Goal: Communication & Community: Share content

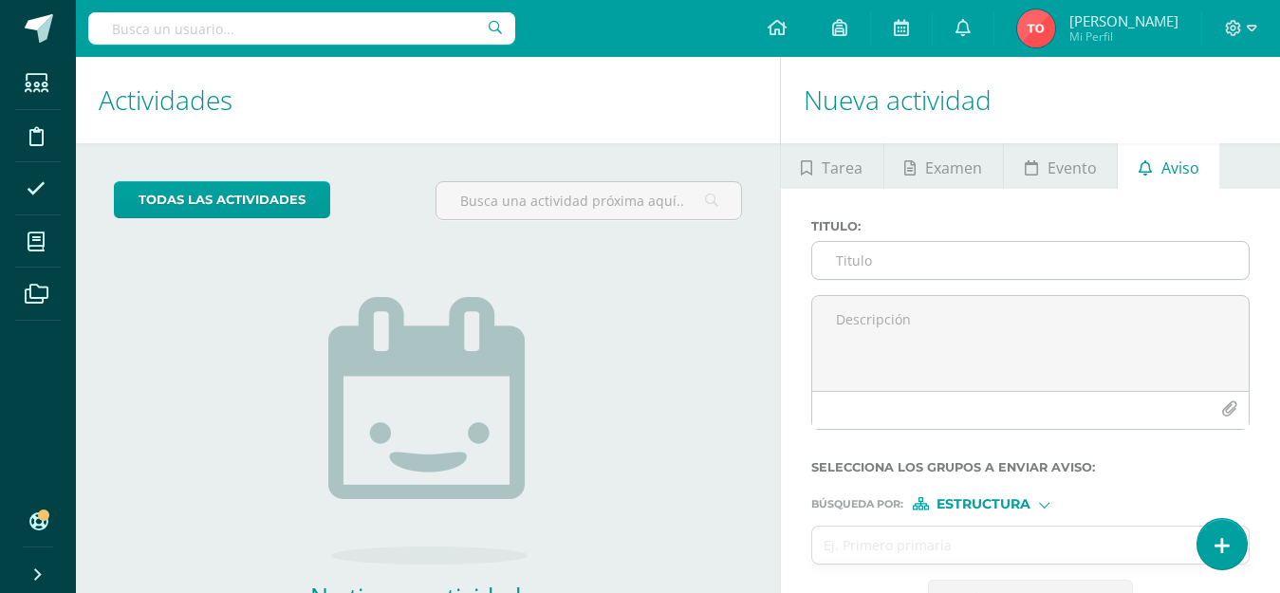
click at [867, 254] on input "Titulo :" at bounding box center [1030, 260] width 437 height 37
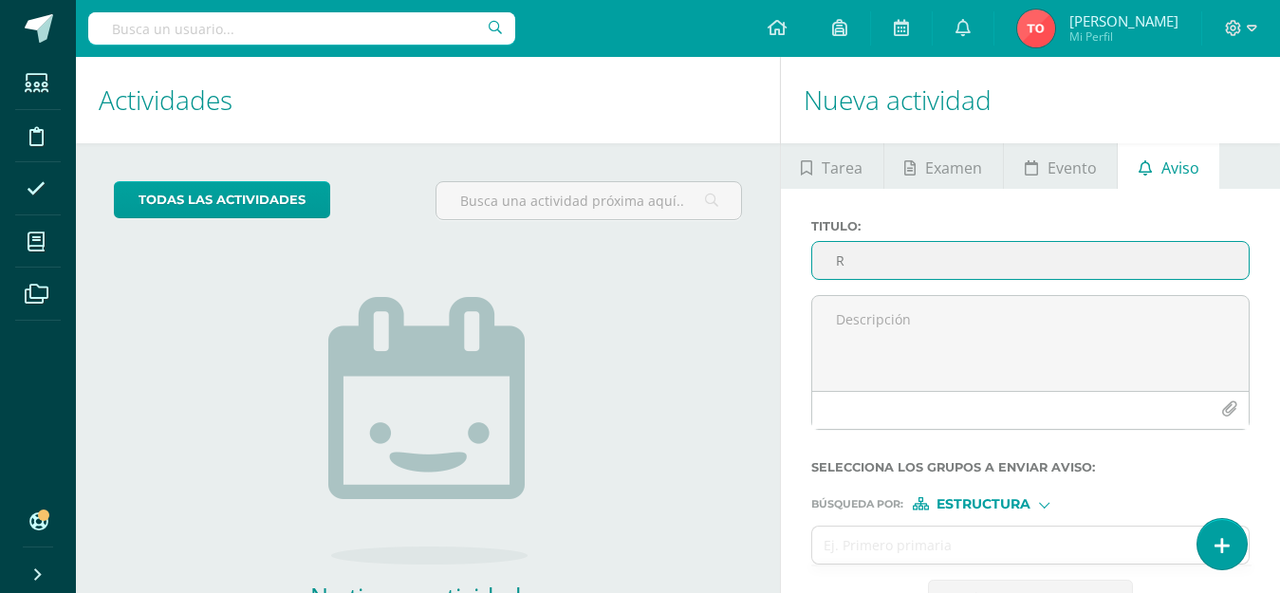
click at [1031, 341] on textarea at bounding box center [1030, 343] width 437 height 95
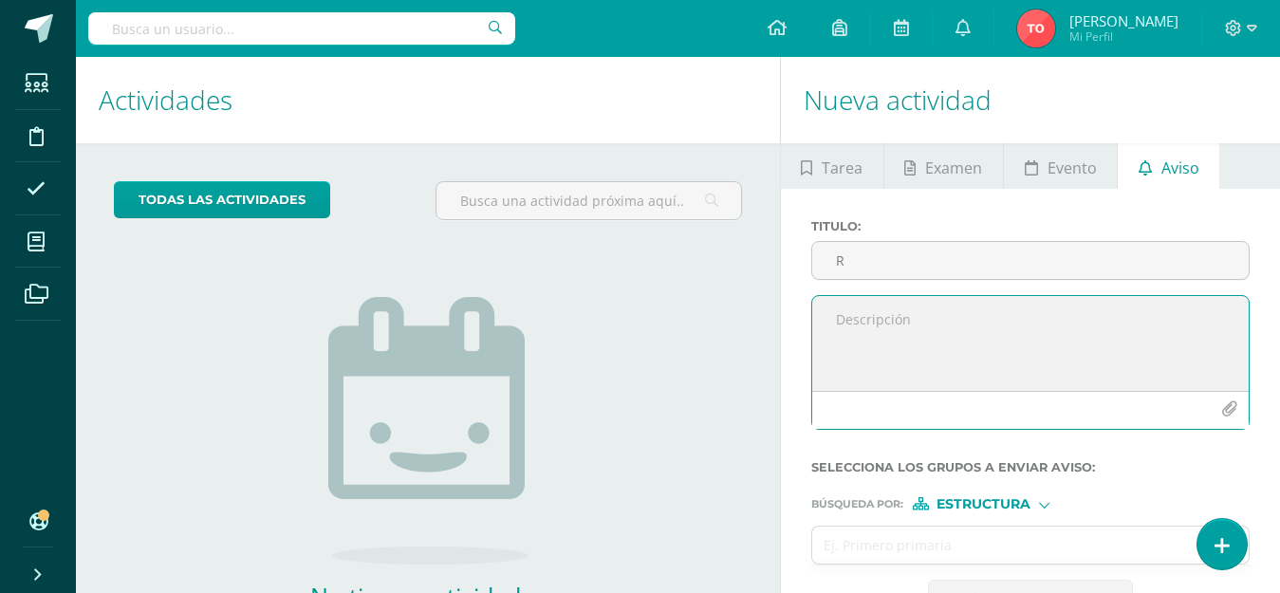
click at [980, 305] on textarea at bounding box center [1030, 343] width 437 height 95
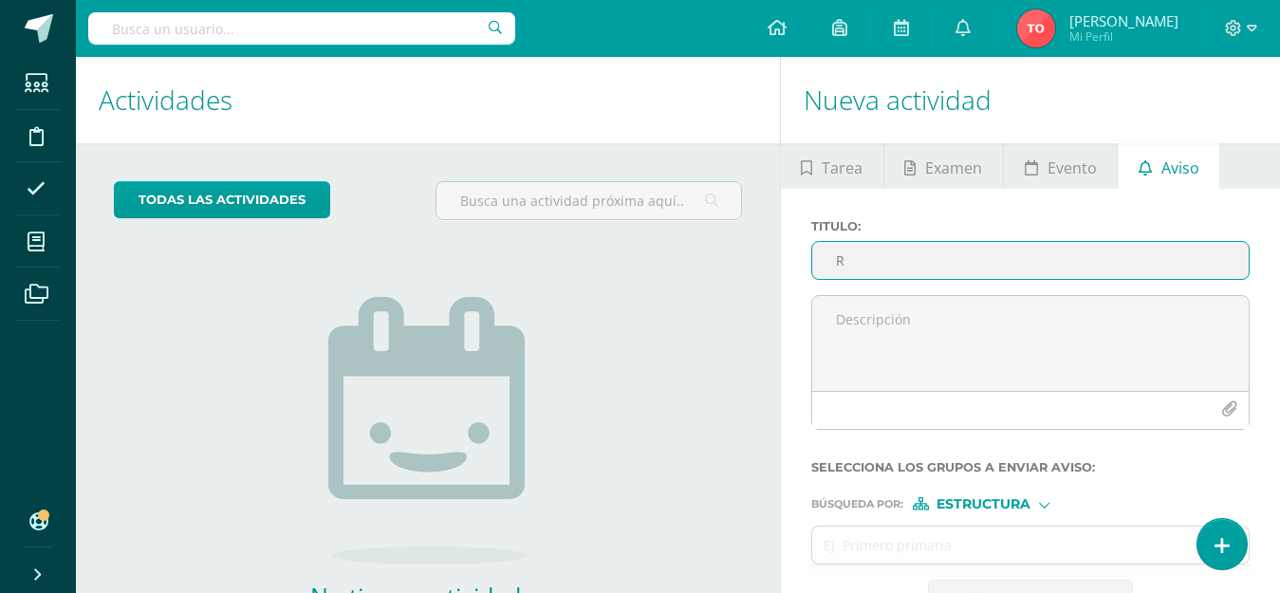
click at [985, 264] on input "R" at bounding box center [1030, 260] width 437 height 37
click at [989, 264] on input "RECORDATORIO" at bounding box center [1030, 260] width 437 height 37
type input "RECORDATORIO PMA 4.2"
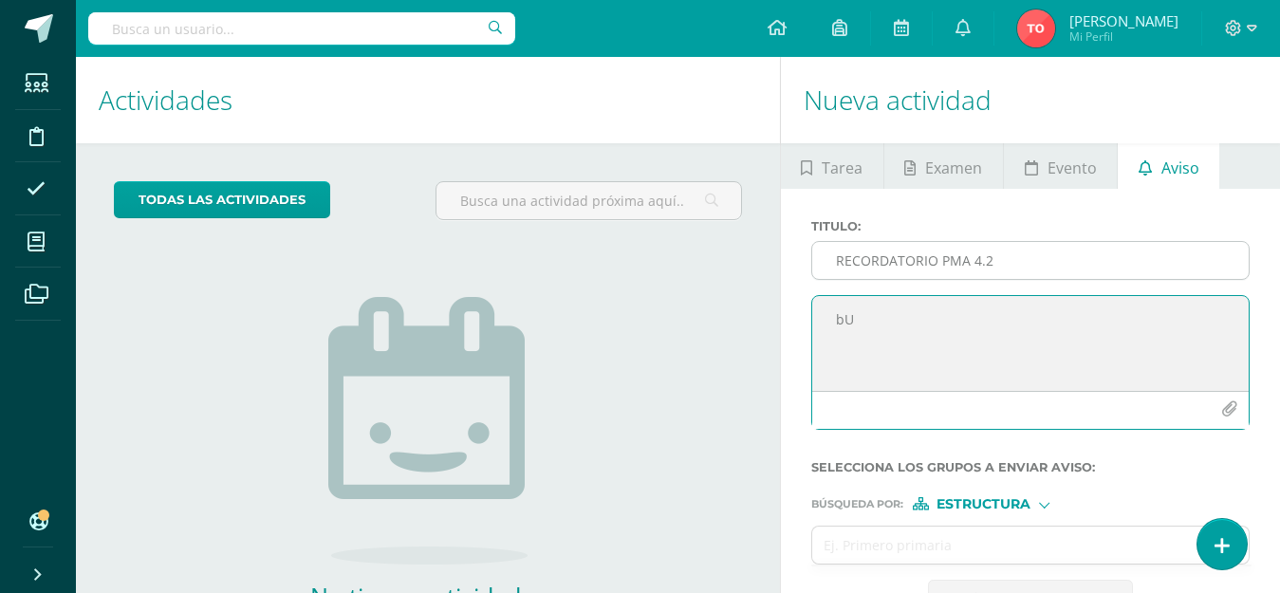
type textarea "b"
type textarea "Buenos días estudiantes de 2do básico."
click at [1077, 262] on input "RECORDATORIO PMA 4.2" at bounding box center [1030, 260] width 437 height 37
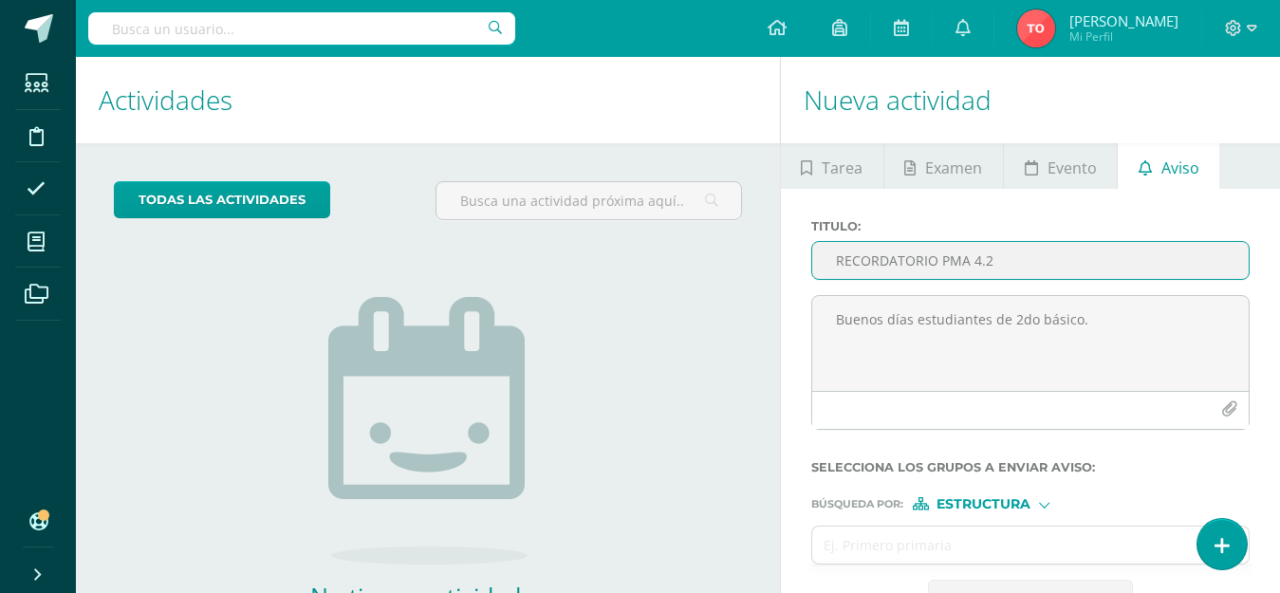
click at [1077, 262] on input "RECORDATORIO PMA 4.2" at bounding box center [1030, 260] width 437 height 37
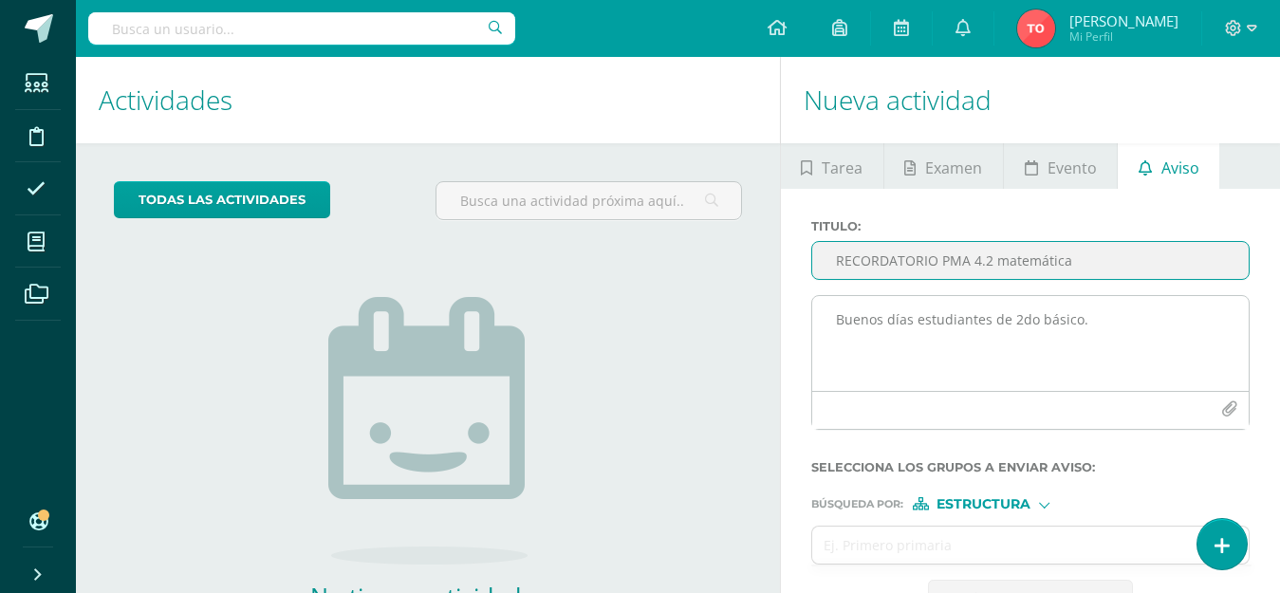
type input "RECORDATORIO PMA 4.2 matemática"
click at [1062, 346] on textarea "Buenos días estudiantes de 2do básico." at bounding box center [1030, 343] width 437 height 95
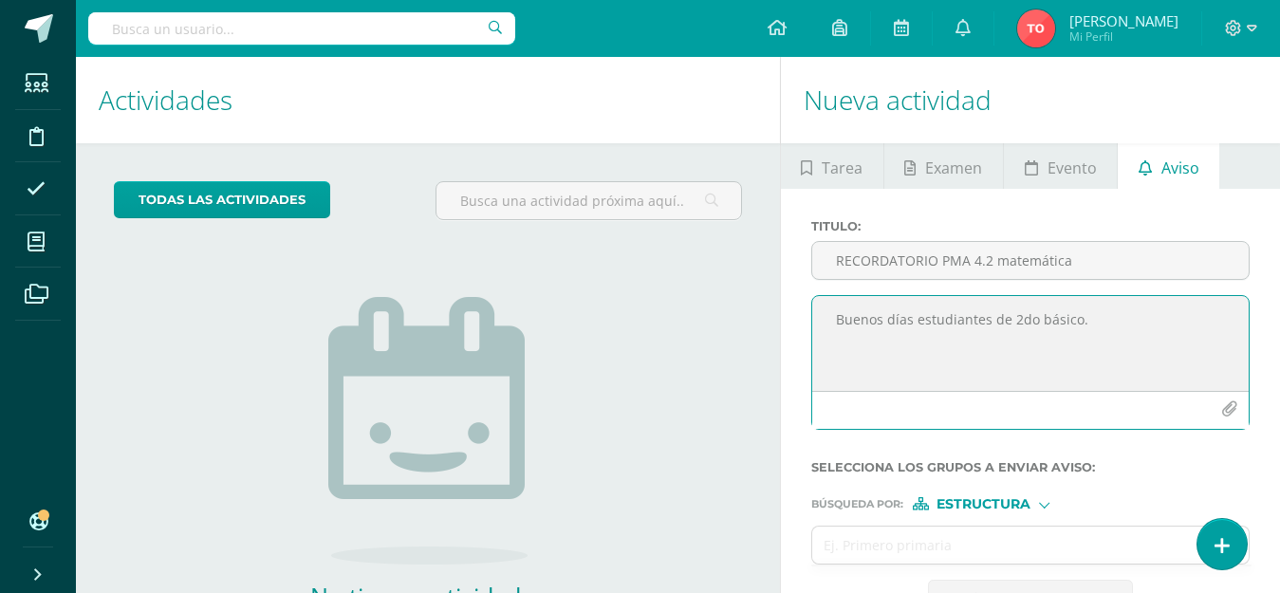
click at [1118, 313] on textarea "Buenos días estudiantes de 2do básico." at bounding box center [1030, 343] width 437 height 95
click at [1067, 339] on textarea "Buenos días estudiantes de 2do básico. Les recuerdo que le día de [DATE] realli…" at bounding box center [1030, 343] width 437 height 95
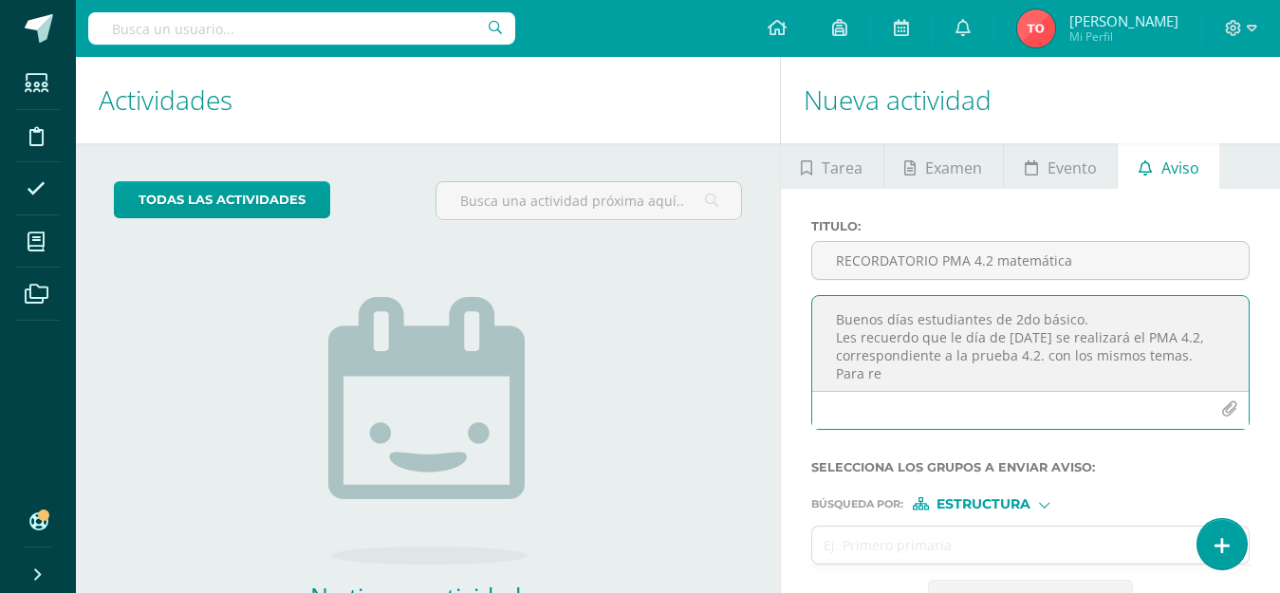
click at [938, 378] on textarea "Buenos días estudiantes de 2do básico. Les recuerdo que le día de [DATE] se rea…" at bounding box center [1030, 343] width 437 height 95
click at [1050, 348] on textarea "Buenos días estudiantes de 2do básico. Les recuerdo que le día de [DATE] se rea…" at bounding box center [1030, 343] width 437 height 95
click at [976, 383] on textarea "Buenos días estudiantes de 2do básico. Les recuerdo que le día de [DATE] se rea…" at bounding box center [1030, 343] width 437 height 95
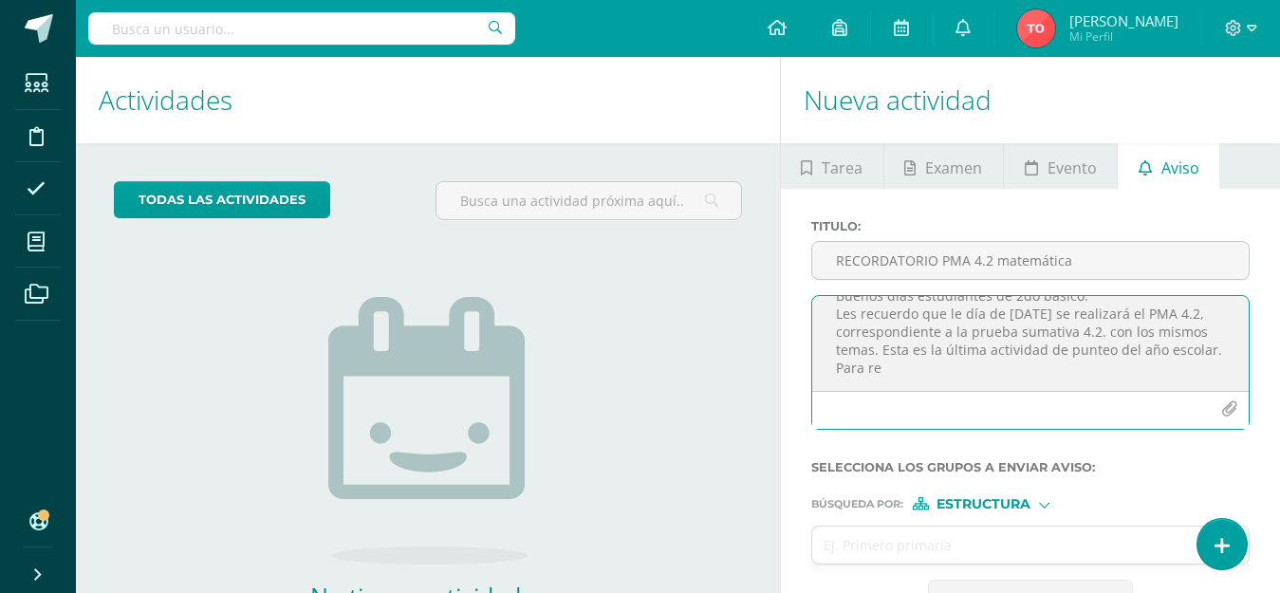
click at [962, 372] on textarea "Buenos días estudiantes de 2do básico. Les recuerdo que le día de [DATE] se rea…" at bounding box center [1030, 343] width 437 height 95
click at [962, 371] on textarea "Buenos días estudiantes de 2do básico. Les recuerdo que le día de [DATE] se rea…" at bounding box center [1030, 343] width 437 height 95
click at [1186, 379] on textarea "Buenos días estudiantes de 2do básico. Les recuerdo que le día de [DATE] se rea…" at bounding box center [1030, 343] width 437 height 95
click at [1048, 347] on textarea "Buenos días estudiantes de 2do básico. Les recuerdo que le día de [DATE] se rea…" at bounding box center [1030, 343] width 437 height 95
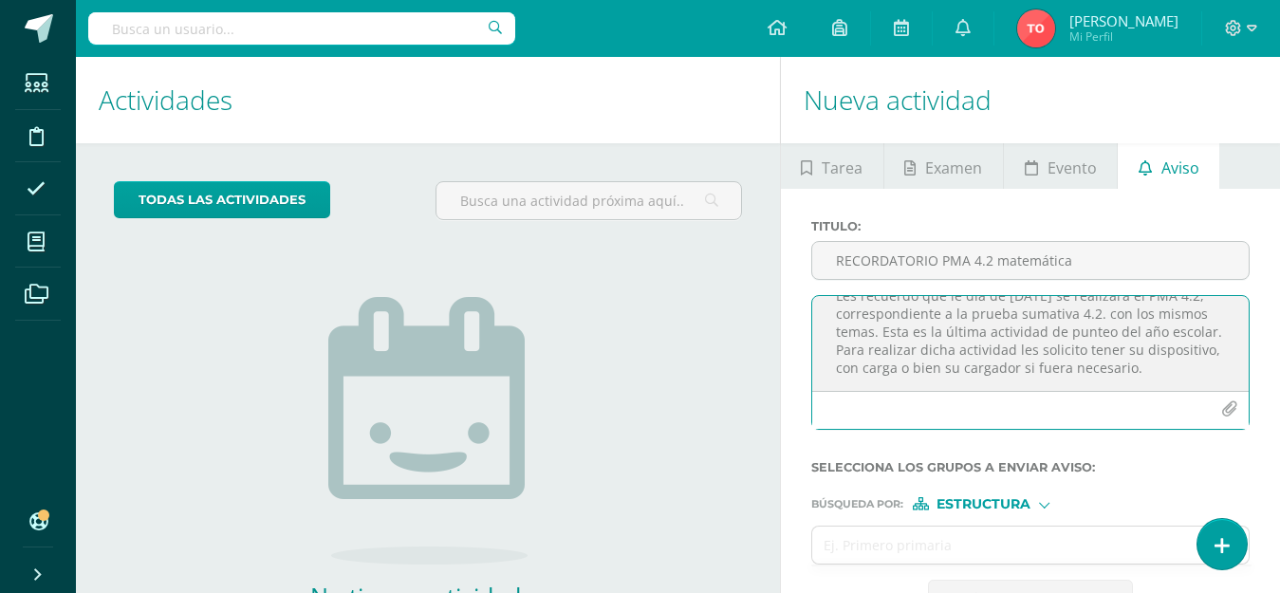
click at [1195, 382] on textarea "Buenos días estudiantes de 2do básico. Les recuerdo que le día de [DATE] se rea…" at bounding box center [1030, 343] width 437 height 95
click at [1194, 381] on textarea "Buenos días estudiantes de 2do básico. Les recuerdo que le día de [DATE] se rea…" at bounding box center [1030, 343] width 437 height 95
type textarea "Buenos días estudiantes de 2do básico. Les recuerdo que le día de [DATE] se rea…"
click at [998, 537] on input "text" at bounding box center [1012, 545] width 400 height 37
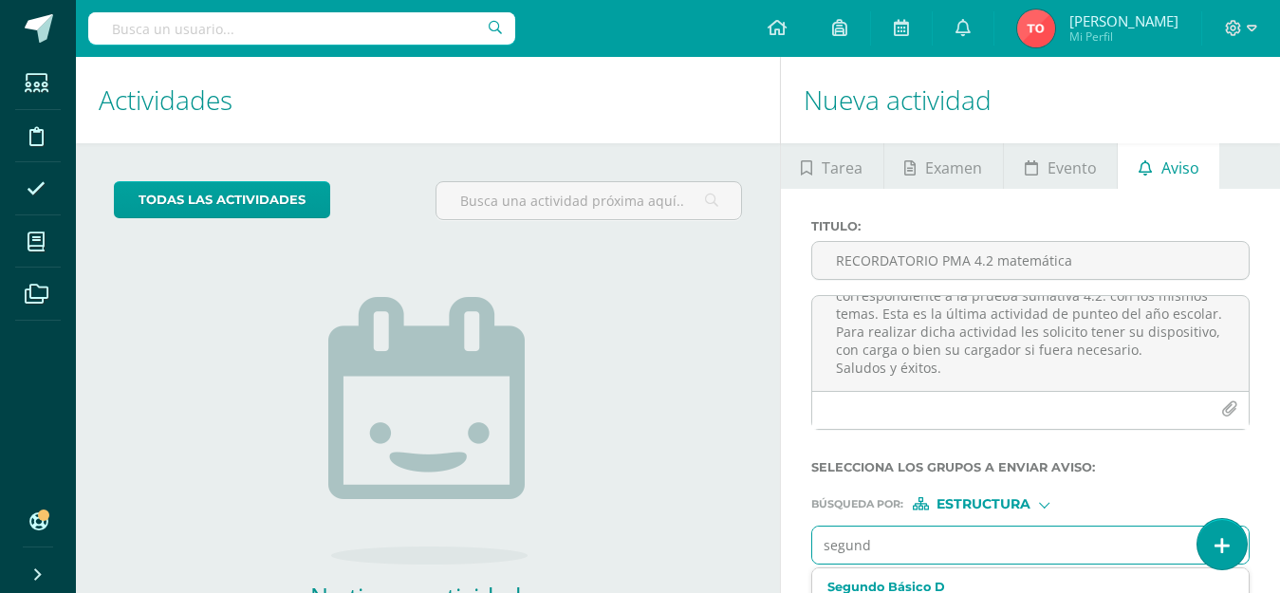
type input "segundo"
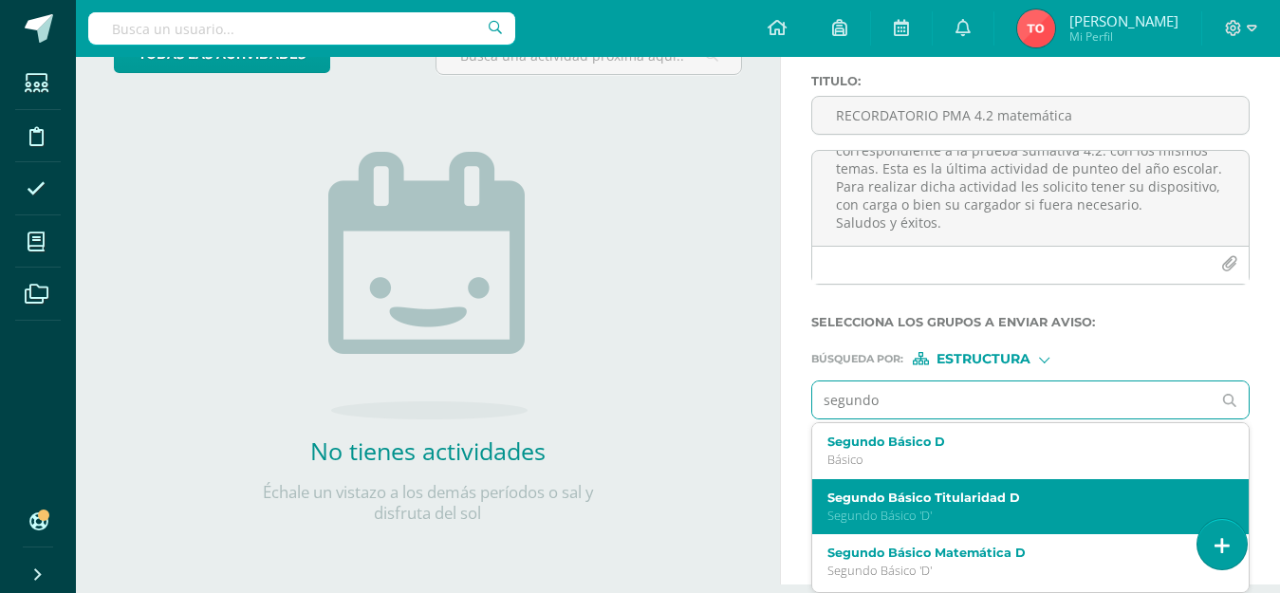
scroll to position [95, 0]
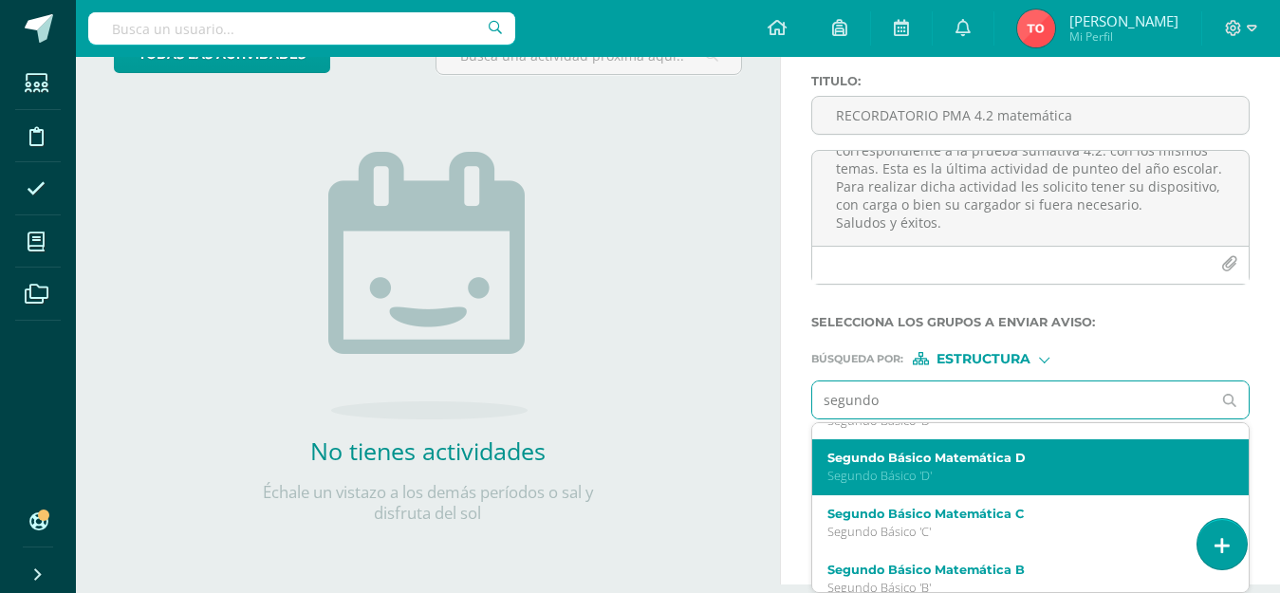
click at [1037, 488] on div "Segundo Básico Matemática D Segundo Básico 'D'" at bounding box center [1030, 467] width 437 height 56
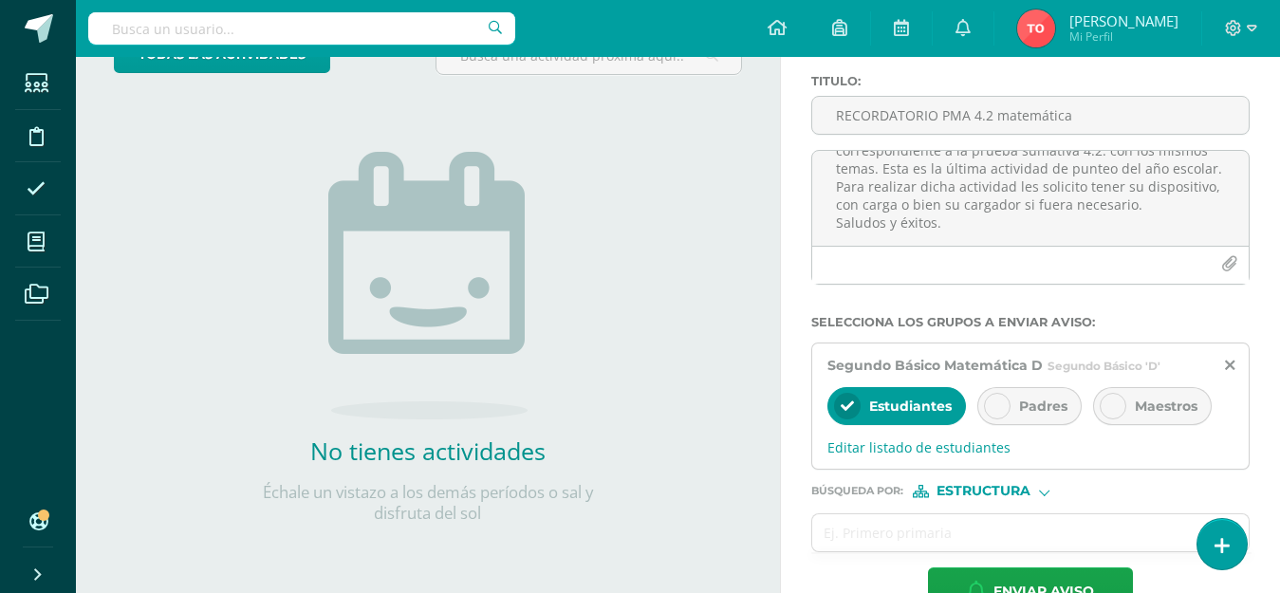
scroll to position [0, 0]
click at [1008, 542] on input "text" at bounding box center [1012, 532] width 400 height 37
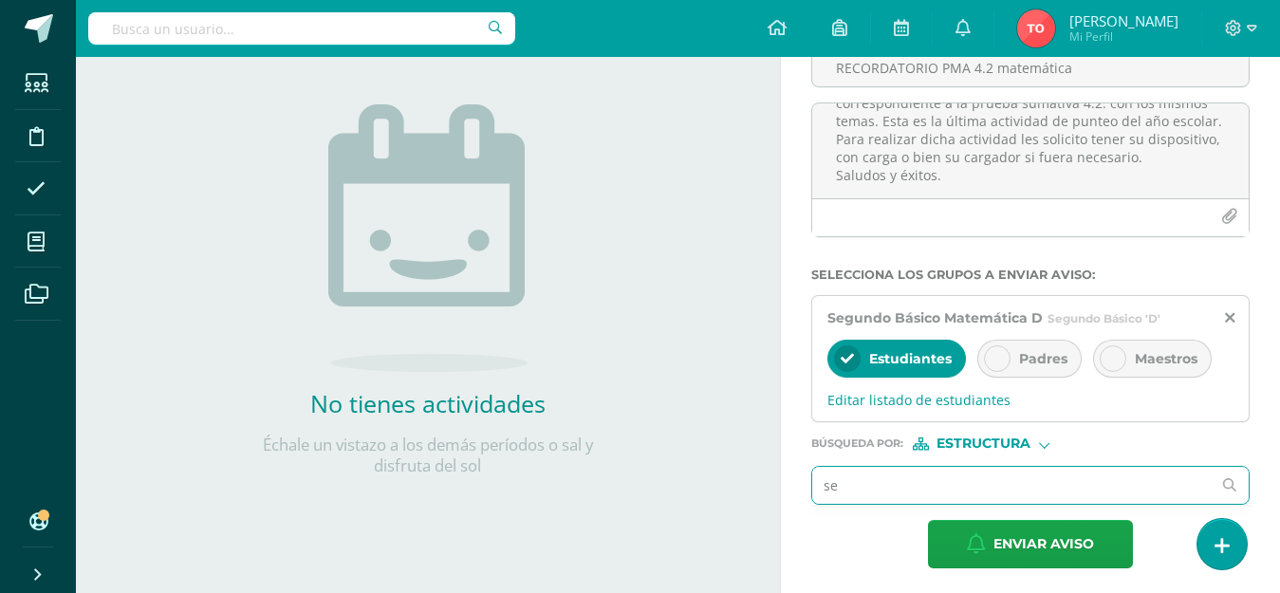
scroll to position [198, 0]
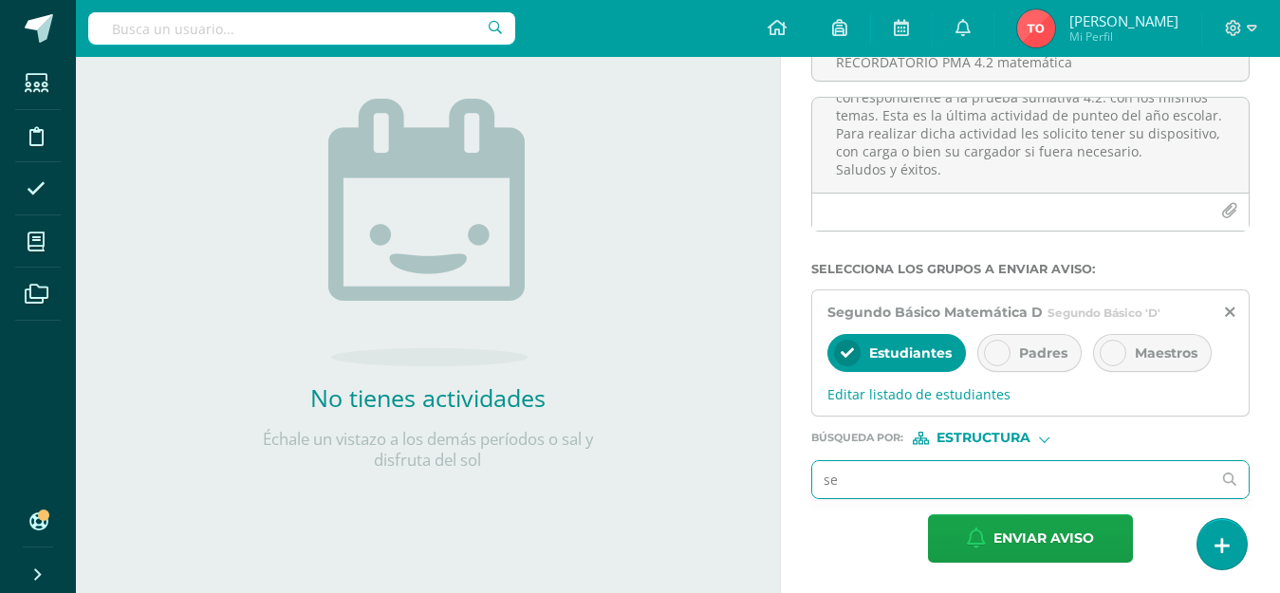
type input "seg"
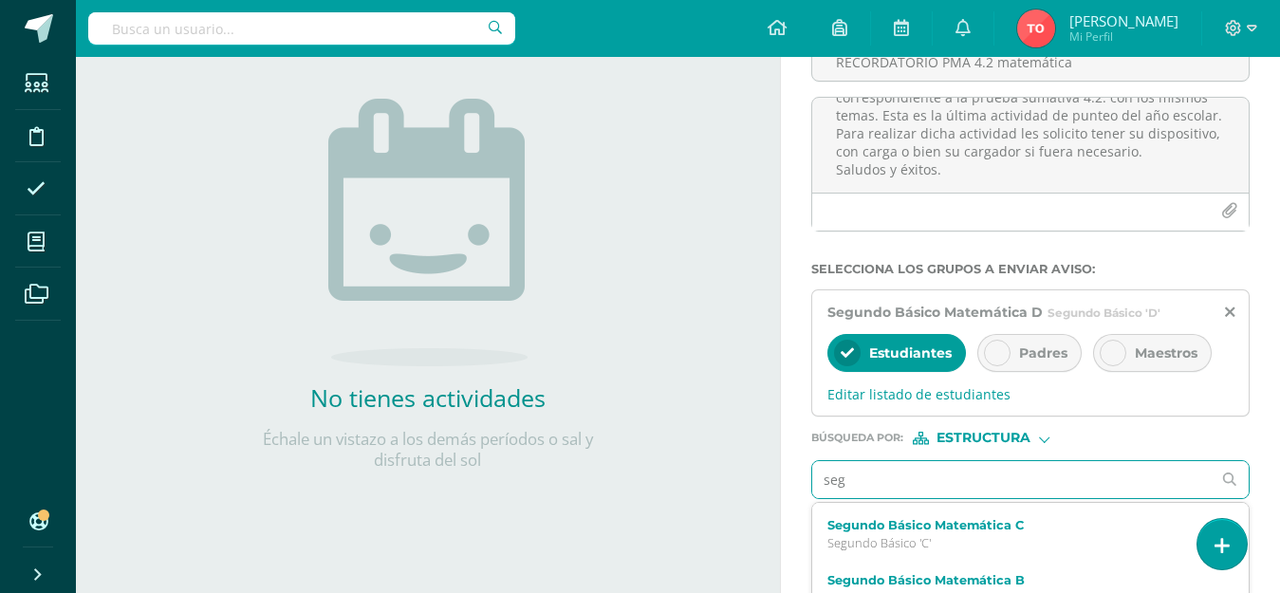
scroll to position [164, 0]
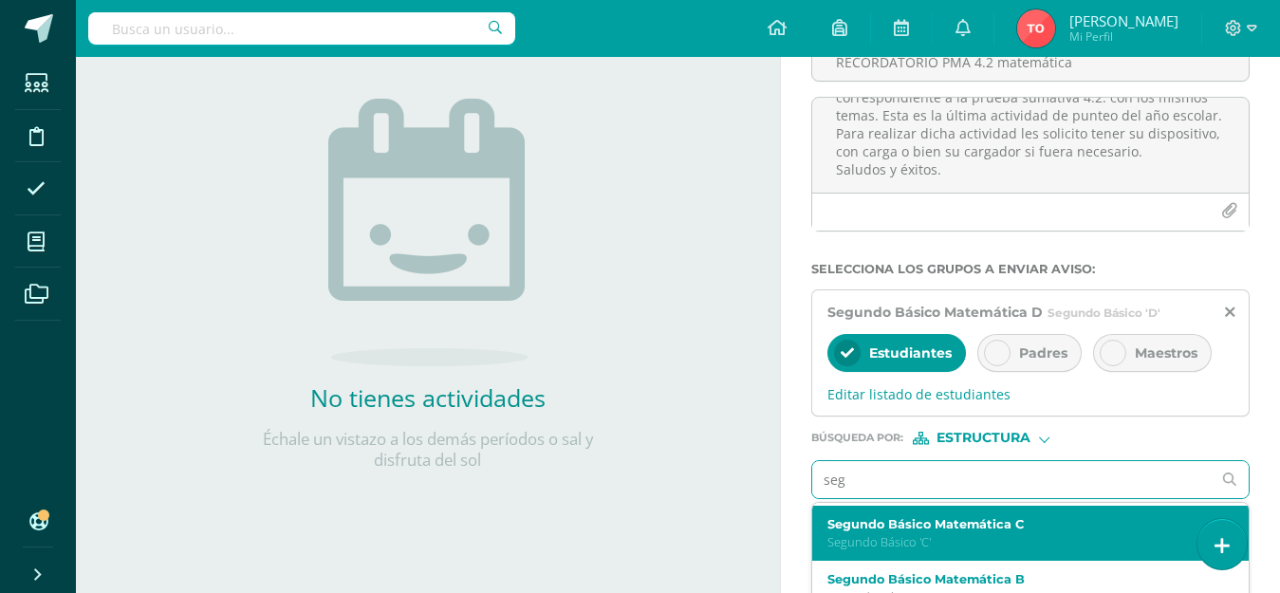
click at [979, 514] on div "Segundo Básico Matemática C Segundo Básico 'C'" at bounding box center [1030, 534] width 437 height 56
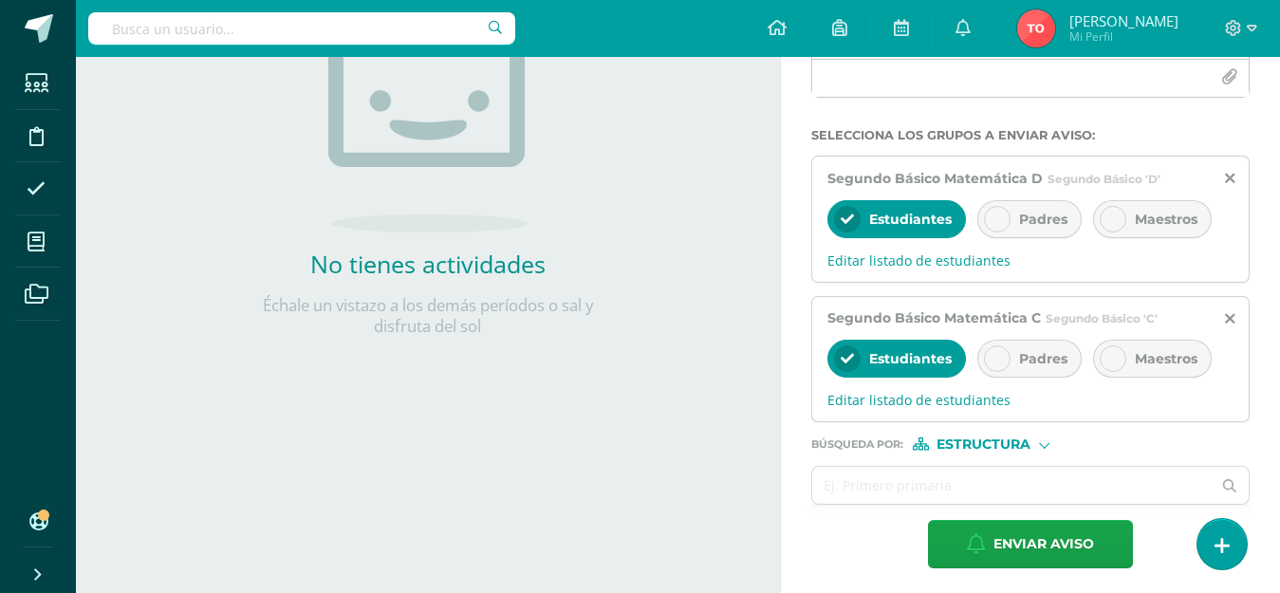
scroll to position [338, 0]
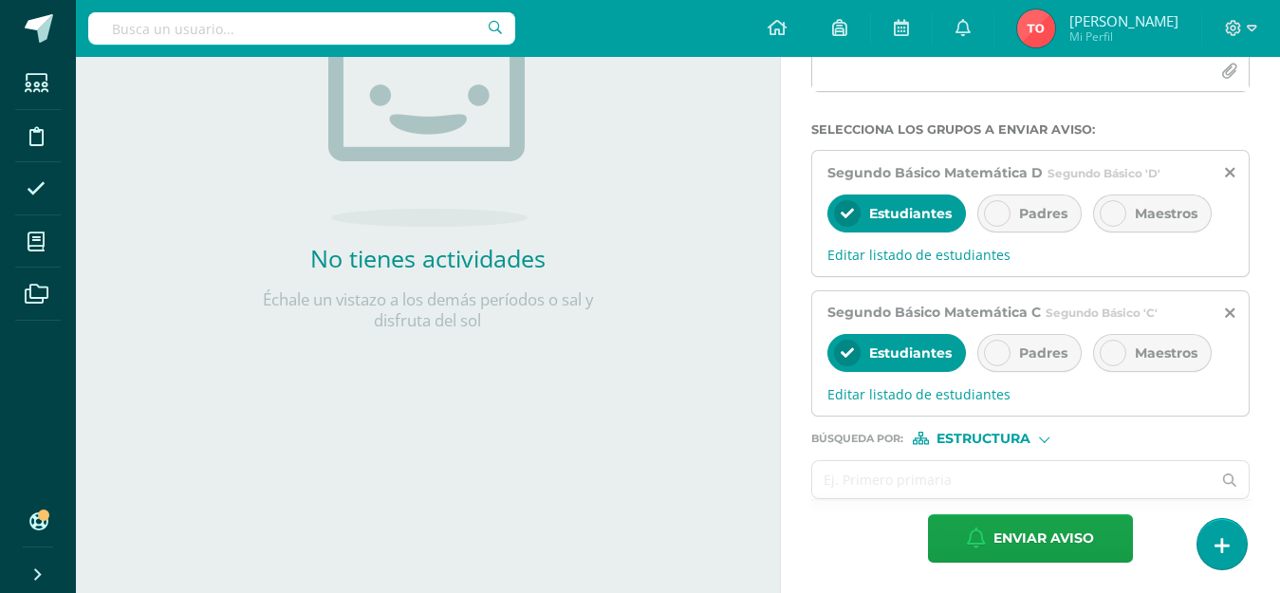
click at [966, 488] on input "text" at bounding box center [1012, 479] width 400 height 37
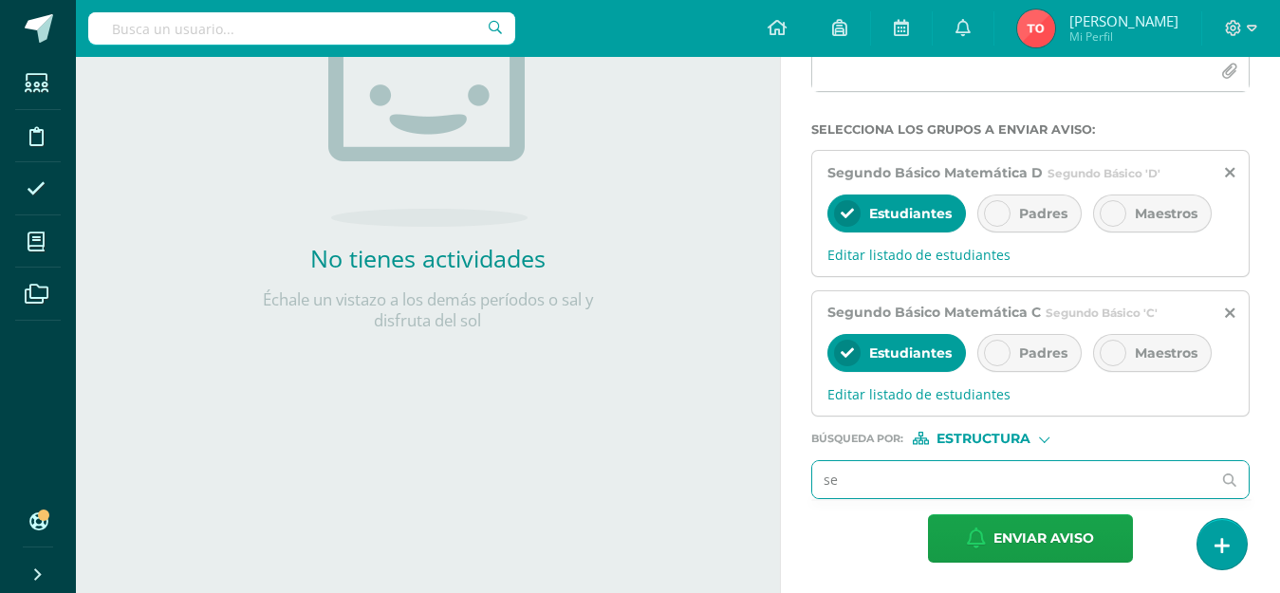
type input "seg"
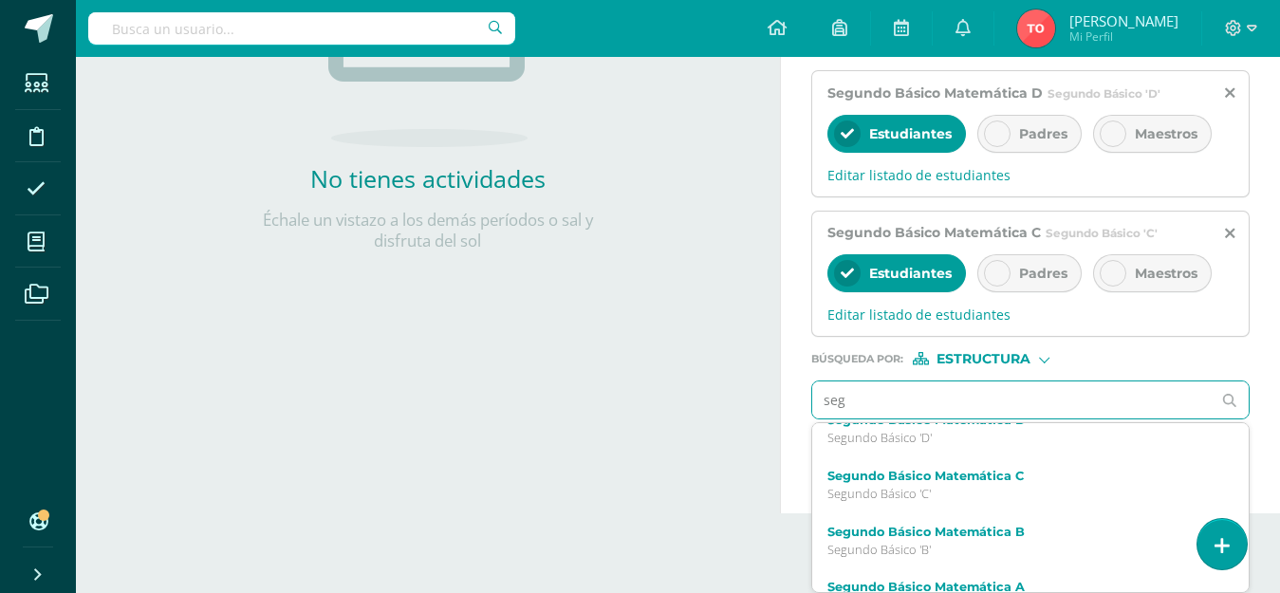
scroll to position [165, 0]
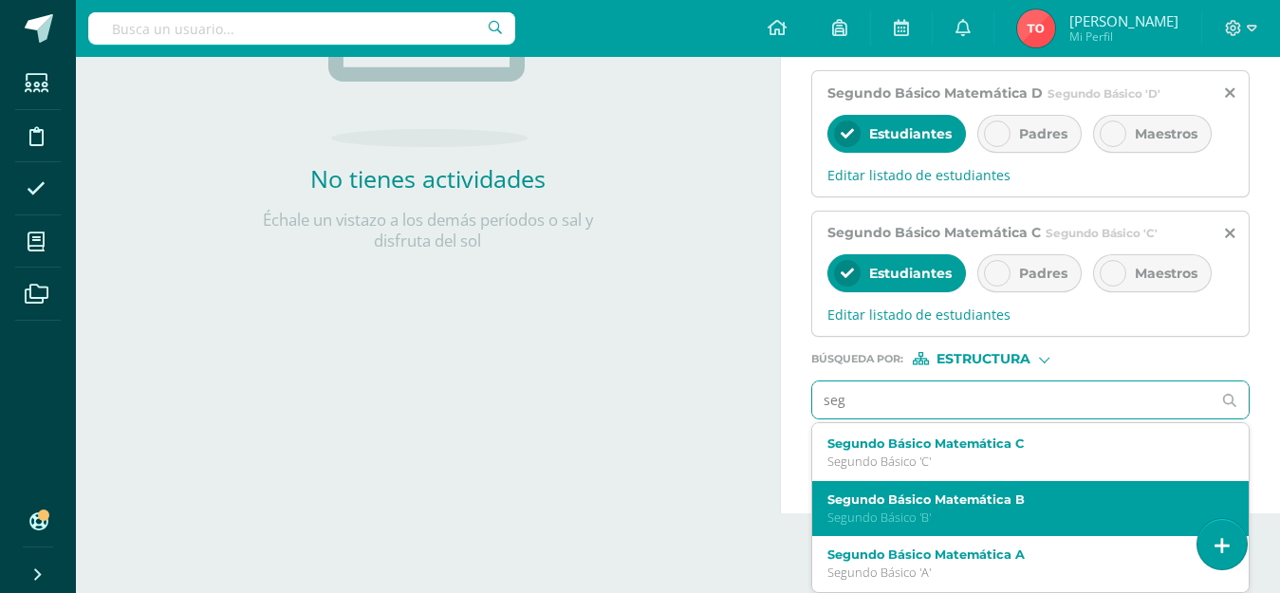
click at [967, 502] on label "Segundo Básico Matemática B" at bounding box center [1023, 500] width 390 height 14
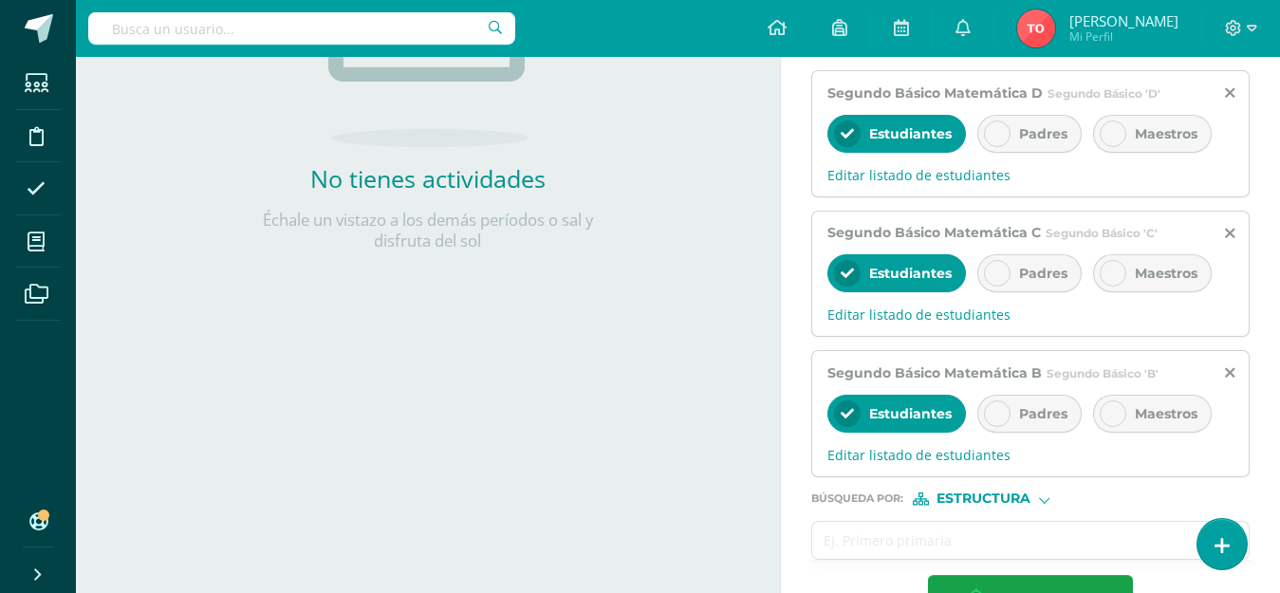
click at [963, 535] on input "text" at bounding box center [1012, 540] width 400 height 37
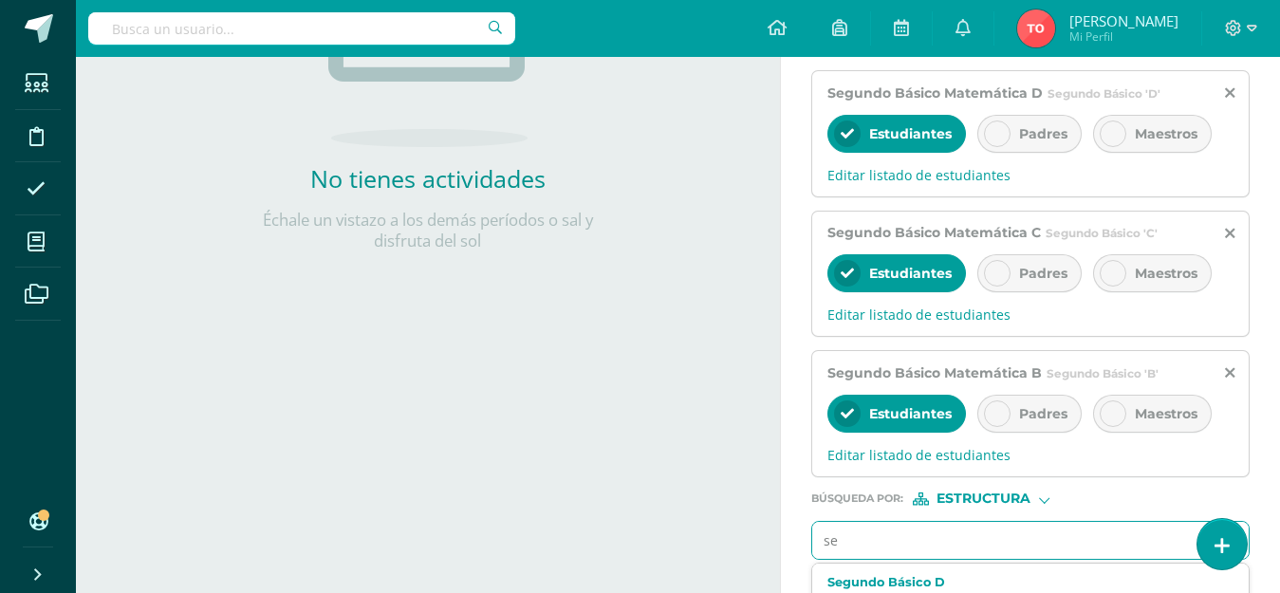
type input "seg"
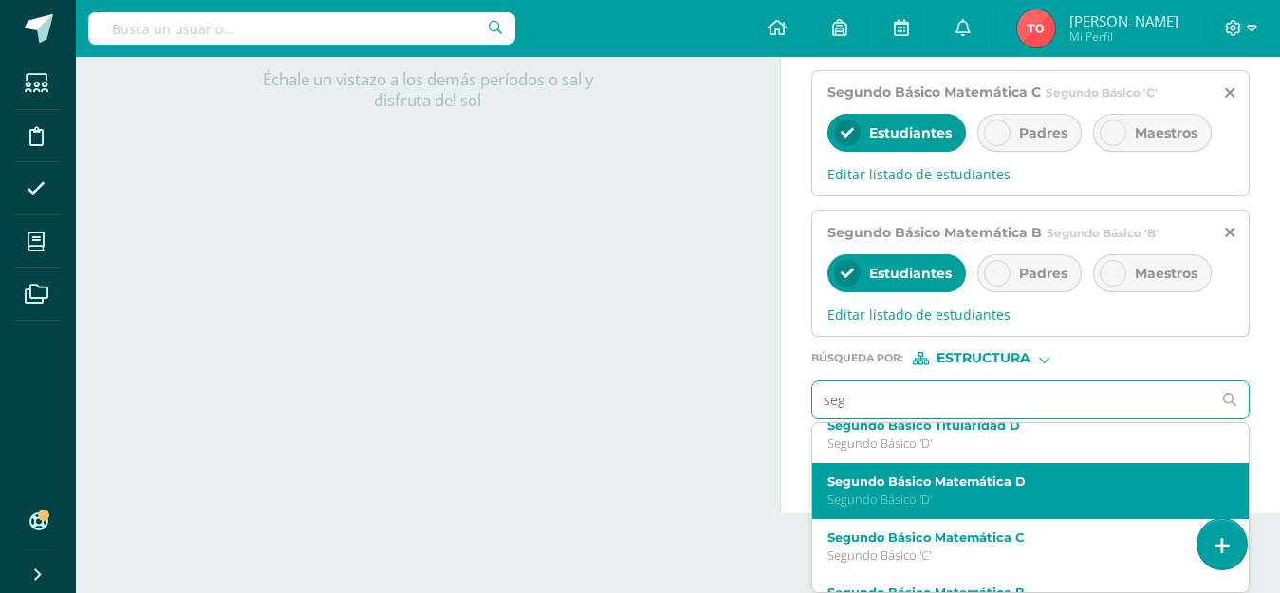
scroll to position [165, 0]
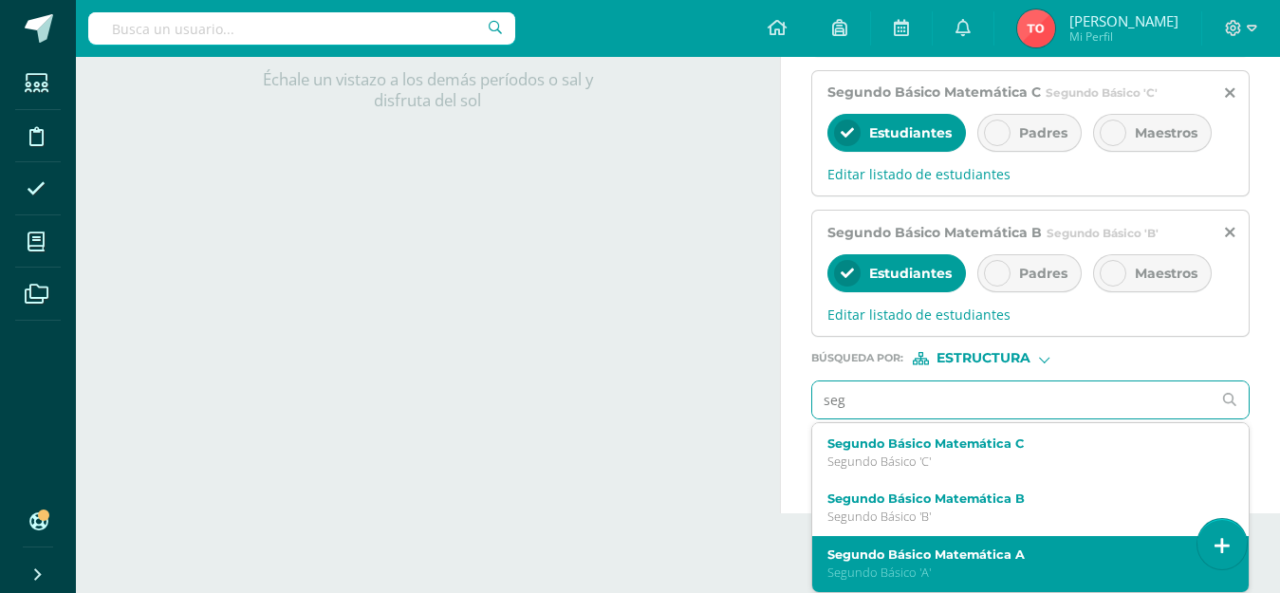
click at [955, 551] on label "Segundo Básico Matemática A" at bounding box center [1023, 555] width 390 height 14
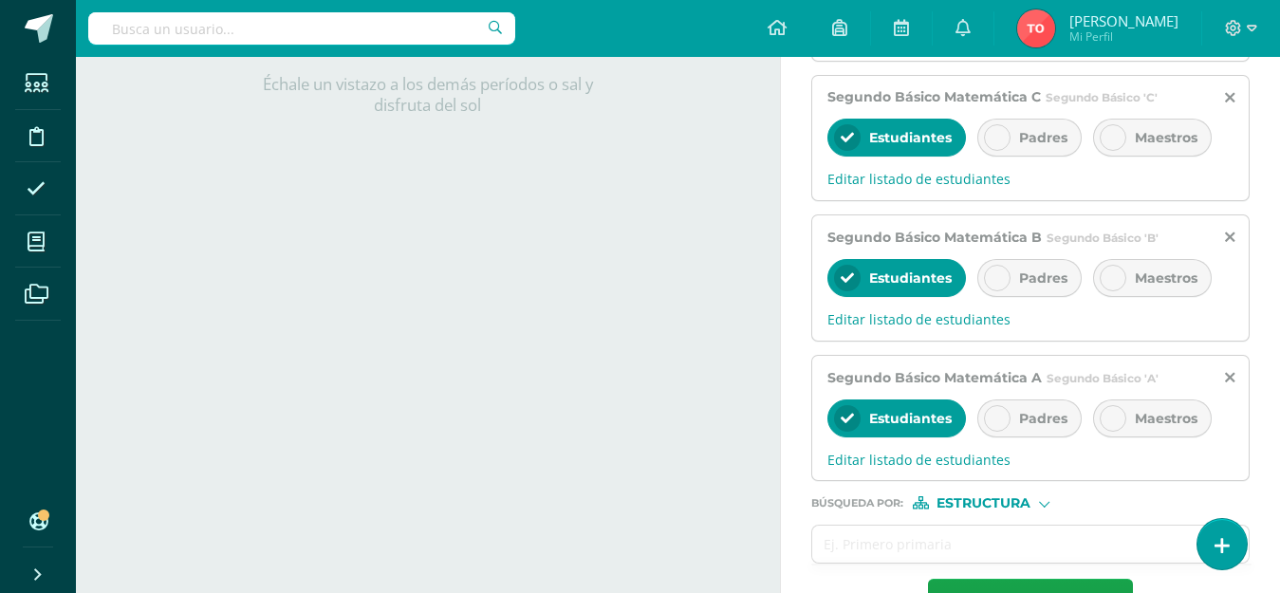
scroll to position [558, 0]
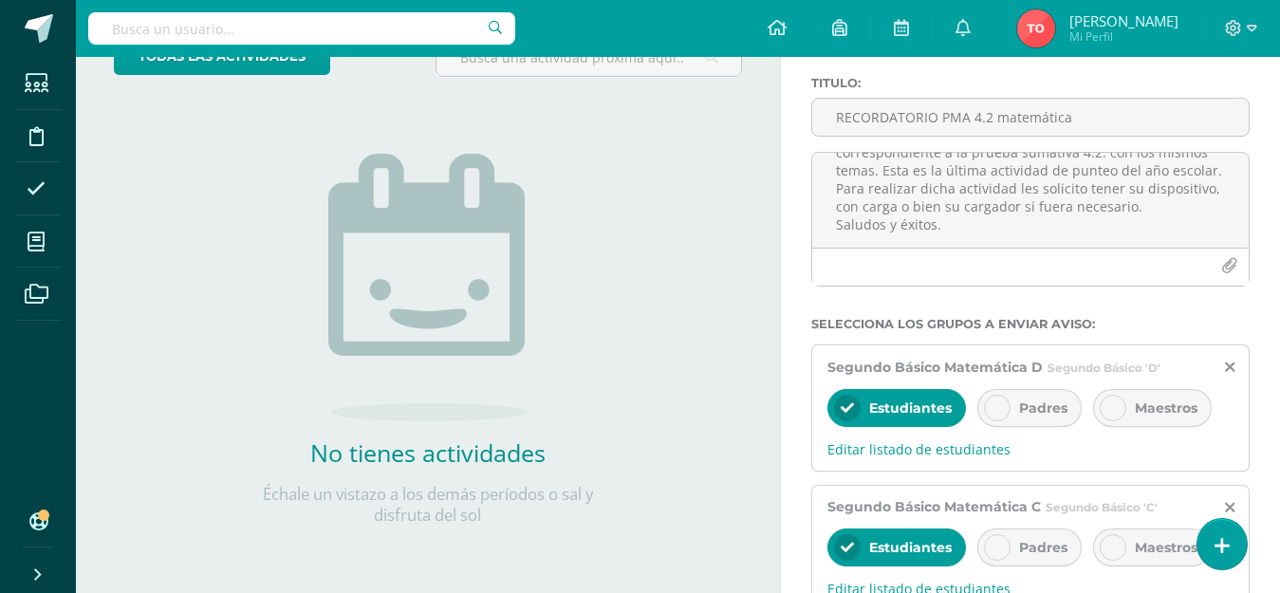
click at [1019, 419] on div "Padres" at bounding box center [1030, 408] width 104 height 38
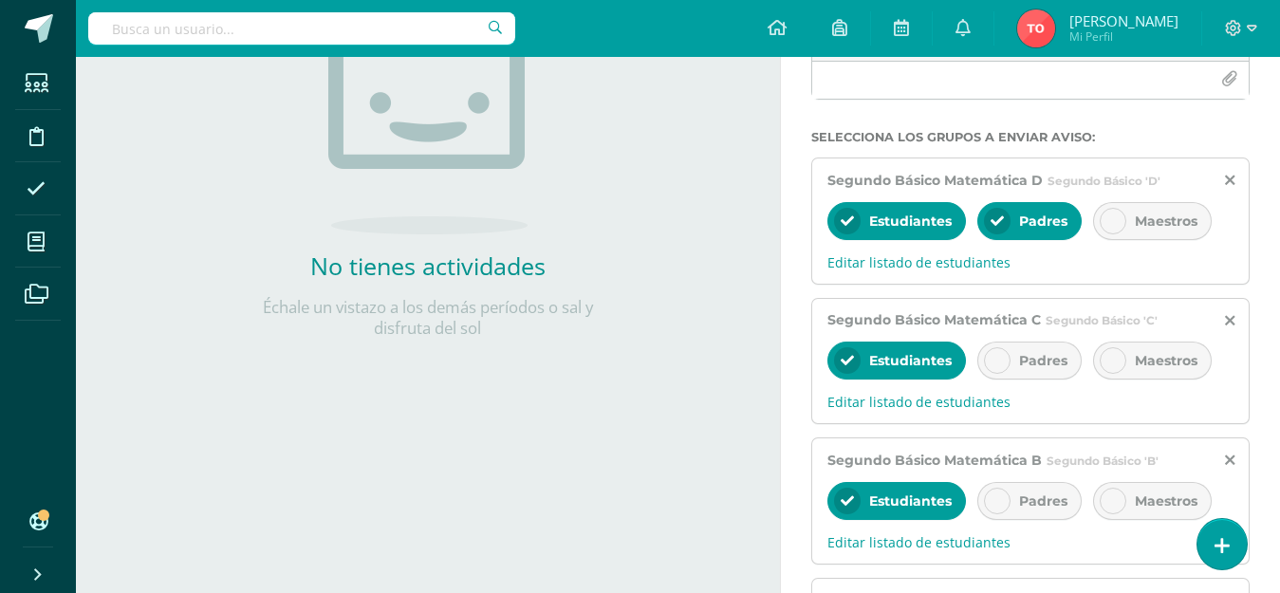
scroll to position [333, 0]
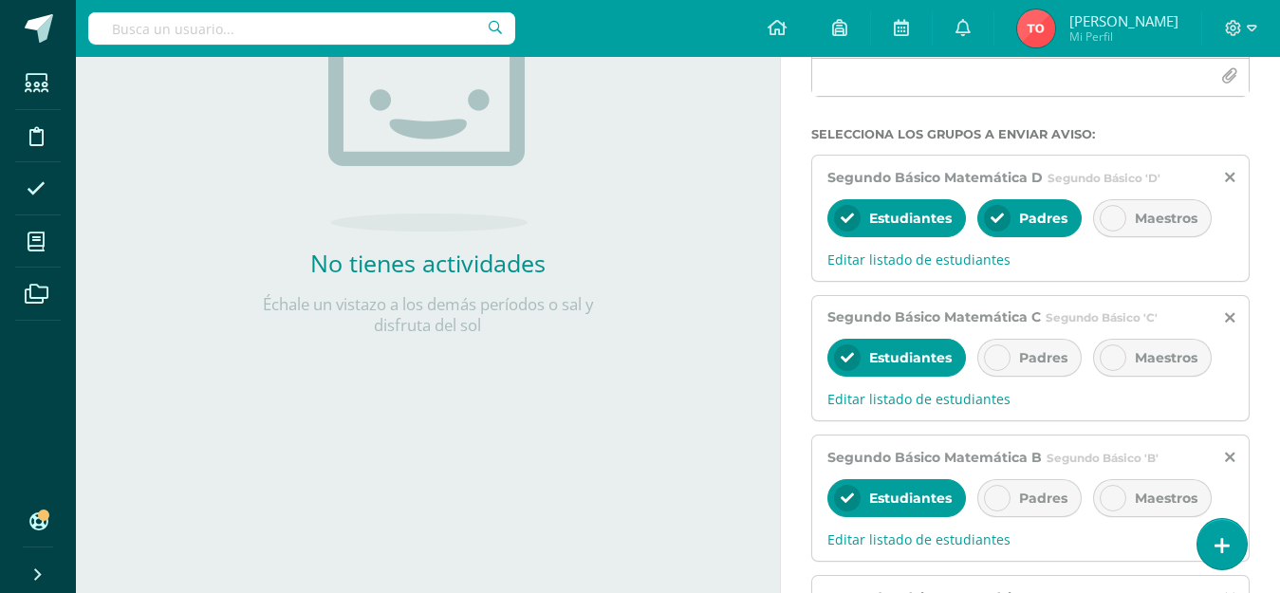
click at [1019, 358] on span "Padres" at bounding box center [1043, 357] width 48 height 17
click at [1022, 496] on span "Padres" at bounding box center [1043, 498] width 48 height 17
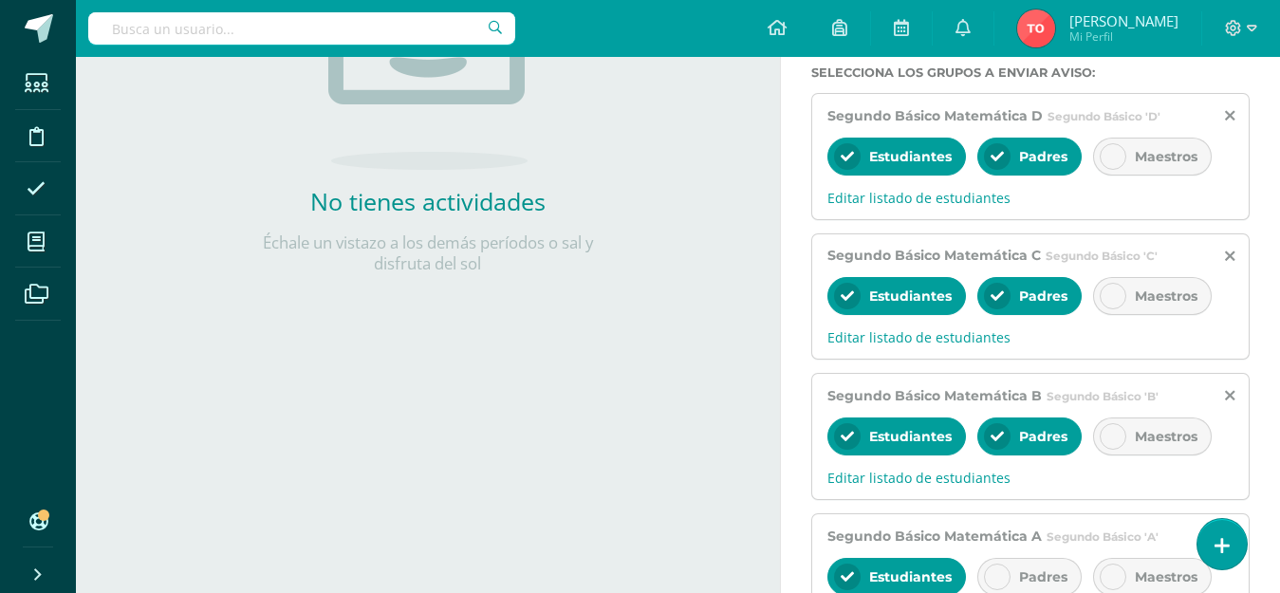
scroll to position [428, 0]
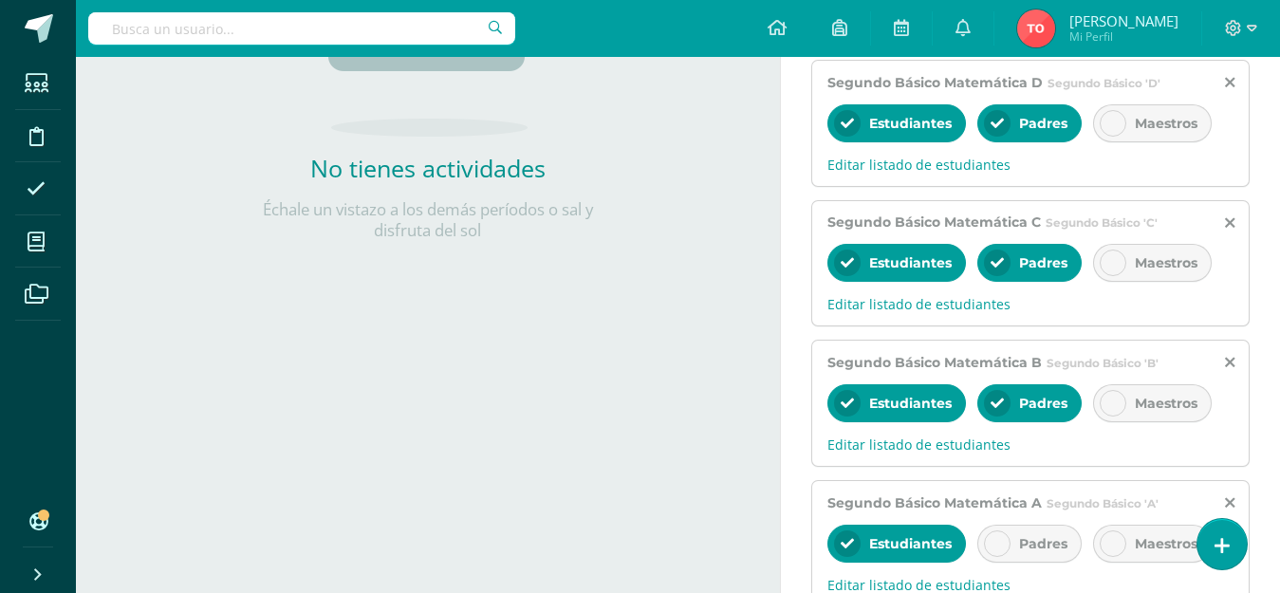
click at [1054, 545] on span "Padres" at bounding box center [1043, 543] width 48 height 17
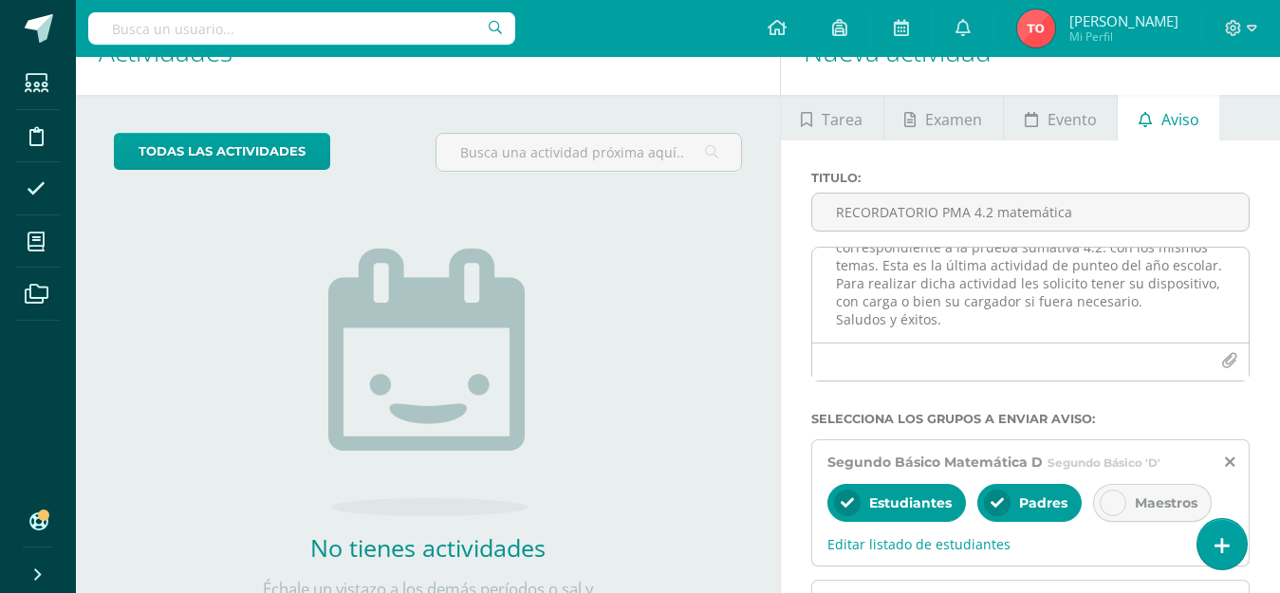
scroll to position [95, 0]
click at [1035, 326] on textarea "Buenos días estudiantes de 2do básico. Les recuerdo que le día de [DATE] se rea…" at bounding box center [1030, 295] width 437 height 95
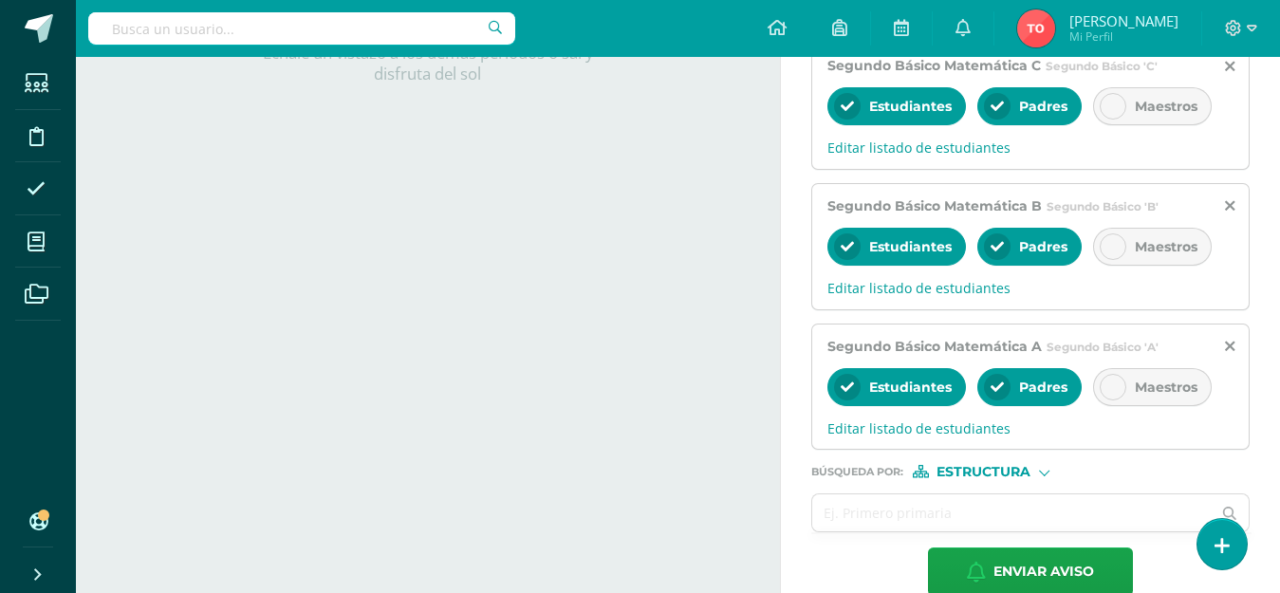
scroll to position [618, 0]
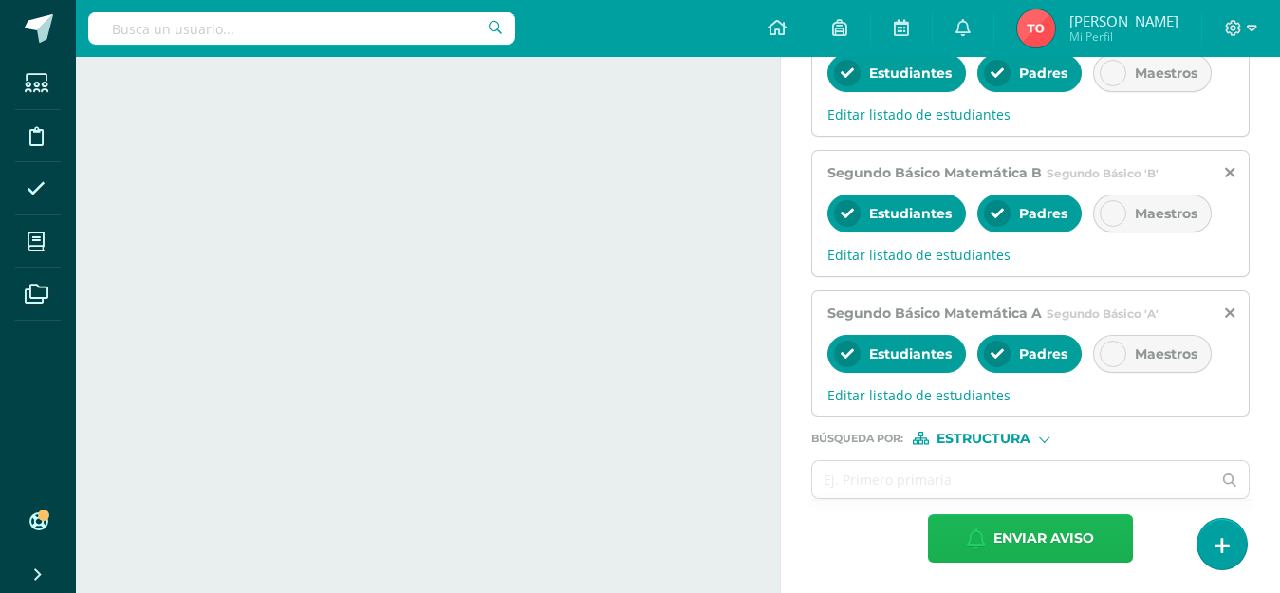
click at [1045, 536] on span "Enviar aviso" at bounding box center [1044, 538] width 101 height 47
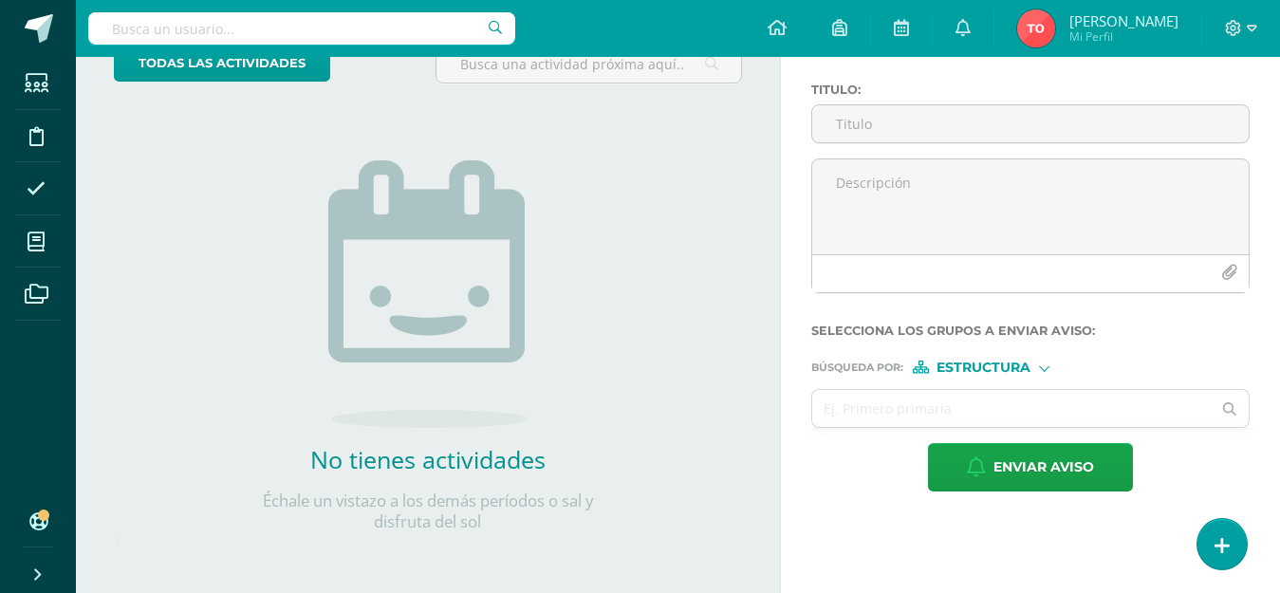
scroll to position [0, 0]
